Goal: Navigation & Orientation: Find specific page/section

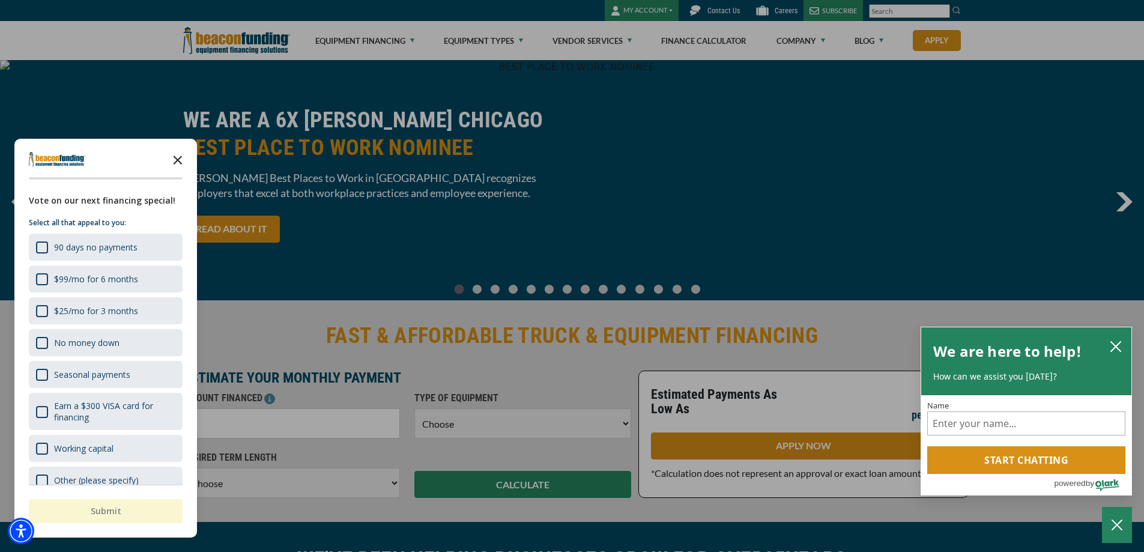
click at [180, 160] on icon "Close the survey" at bounding box center [178, 159] width 24 height 24
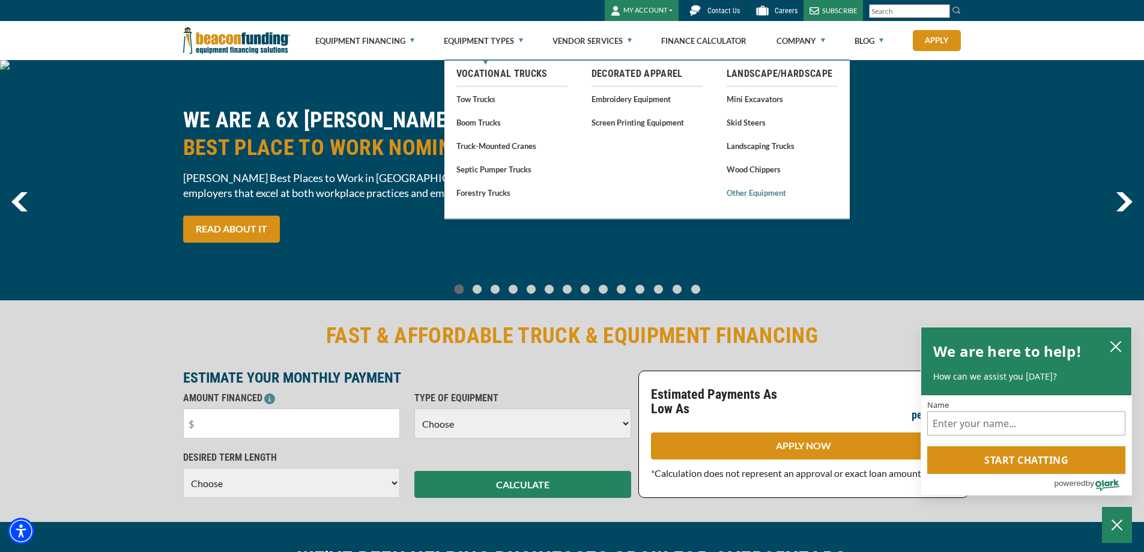
click at [751, 193] on link "Other Equipment" at bounding box center [782, 192] width 111 height 15
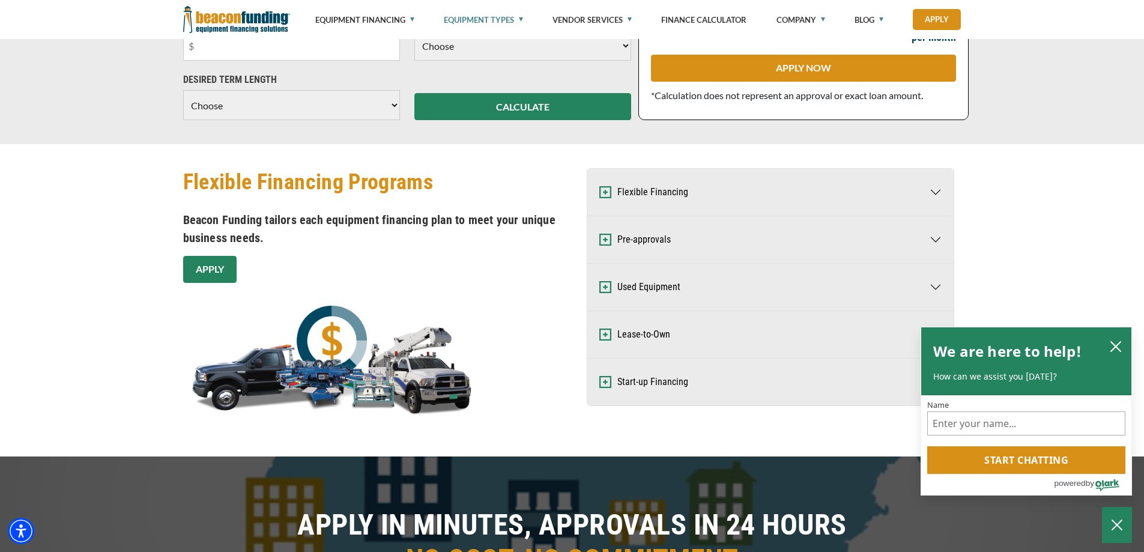
scroll to position [721, 0]
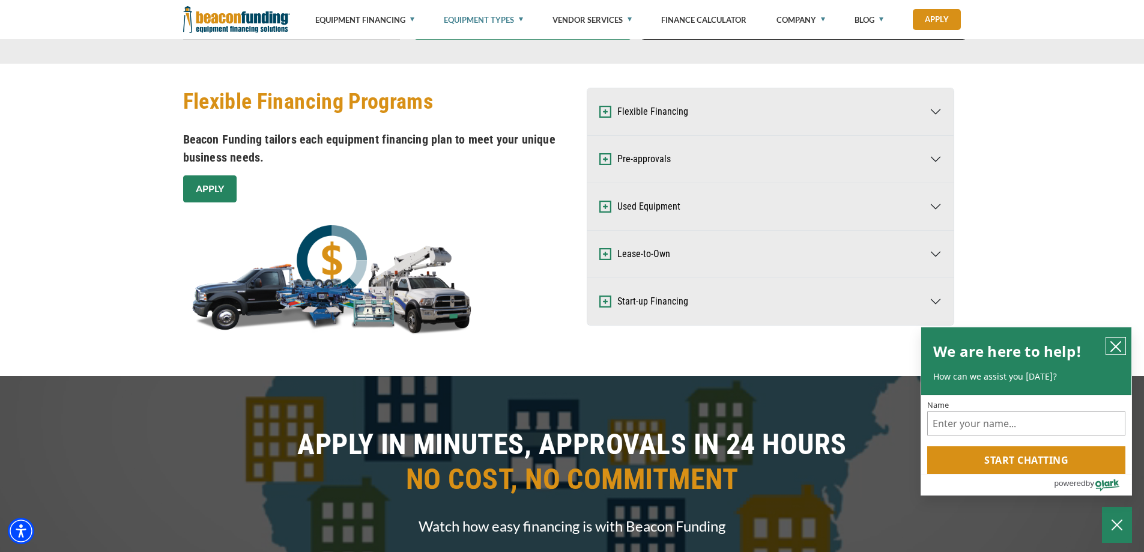
click at [1118, 347] on icon "close chatbox" at bounding box center [1116, 347] width 12 height 12
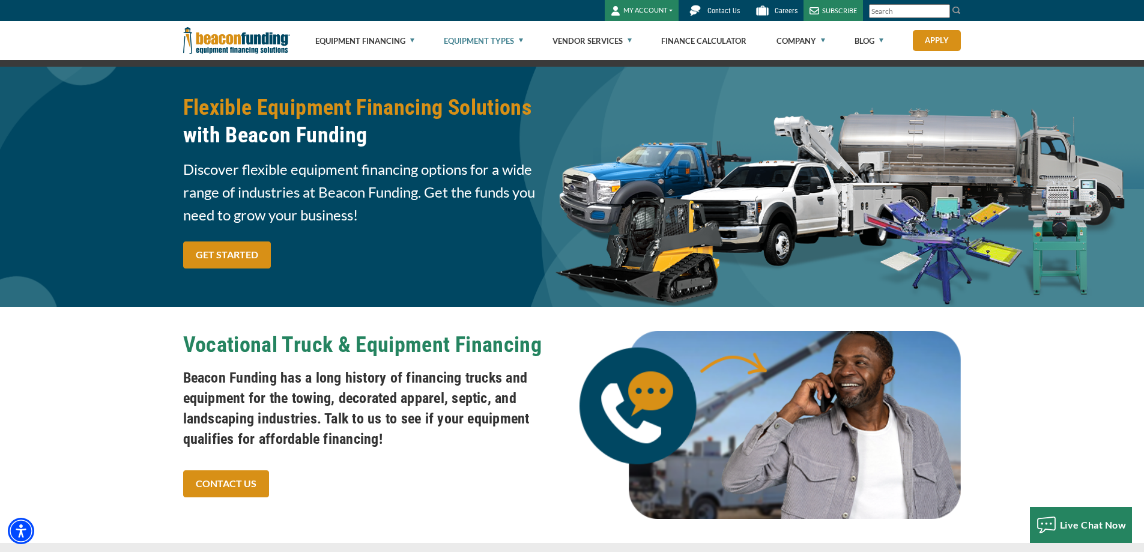
scroll to position [0, 0]
